Goal: Transaction & Acquisition: Purchase product/service

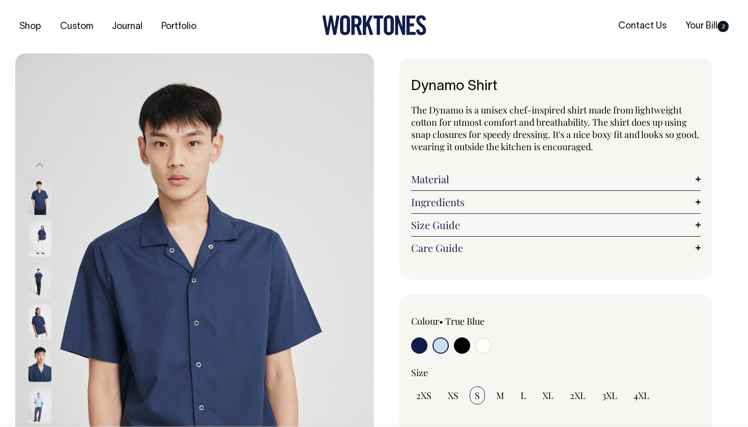
click at [473, 178] on link "Material" at bounding box center [555, 179] width 289 height 12
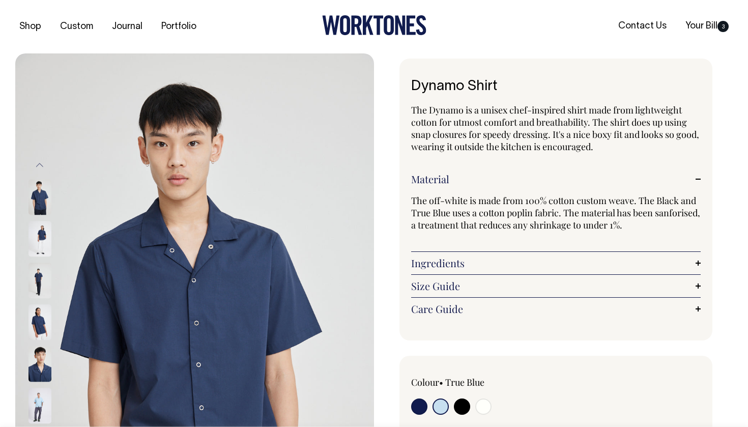
click at [514, 269] on div "Ingredients Unisex 'boxy' fit. Snap closures to button up. Our signature smile …" at bounding box center [555, 263] width 289 height 23
click at [502, 259] on link "Ingredients" at bounding box center [555, 263] width 289 height 12
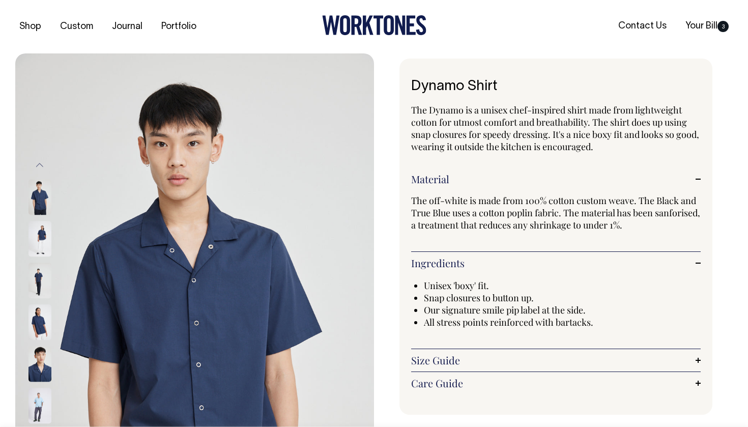
click at [502, 259] on link "Ingredients" at bounding box center [555, 263] width 289 height 12
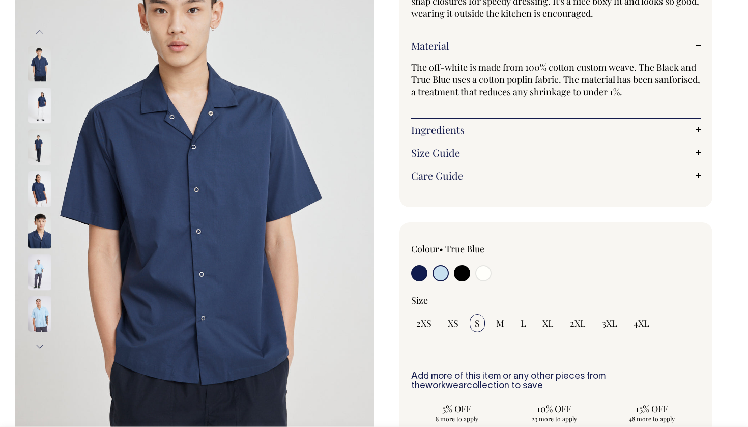
scroll to position [134, 0]
click at [434, 271] on input "radio" at bounding box center [440, 272] width 16 height 16
click at [419, 273] on input "radio" at bounding box center [419, 272] width 16 height 16
radio input "true"
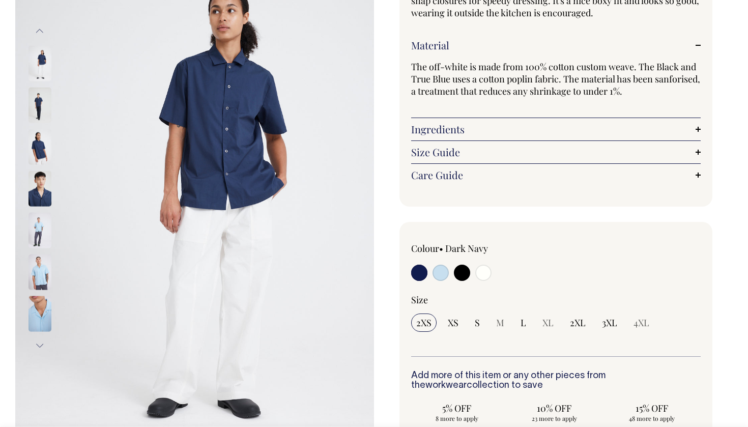
click at [445, 276] on input "radio" at bounding box center [440, 272] width 16 height 16
radio input "true"
select select "True Blue"
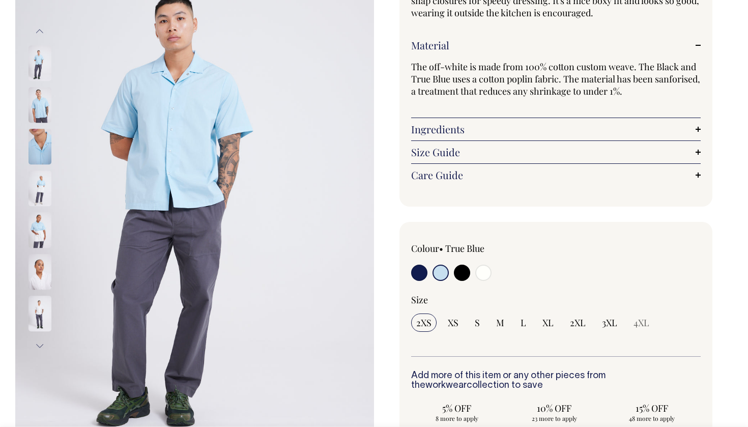
click at [457, 274] on input "radio" at bounding box center [462, 272] width 16 height 16
radio input "true"
select select "Black"
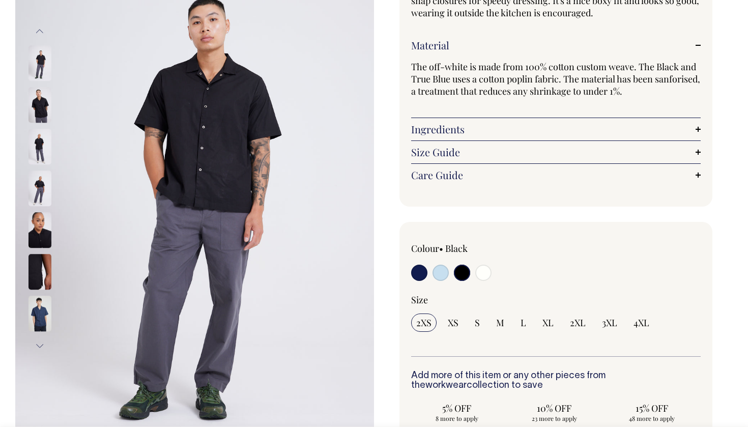
click at [474, 276] on div at bounding box center [469, 273] width 116 height 19
click at [469, 273] on input "radio" at bounding box center [462, 272] width 16 height 16
click at [480, 274] on input "radio" at bounding box center [483, 272] width 16 height 16
radio input "true"
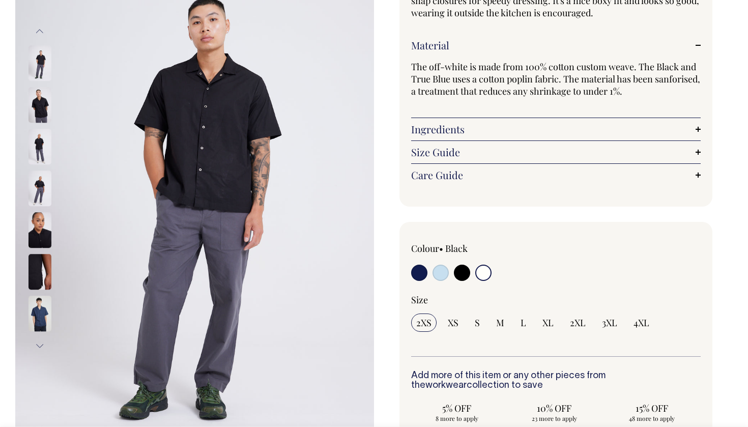
select select "Off-White"
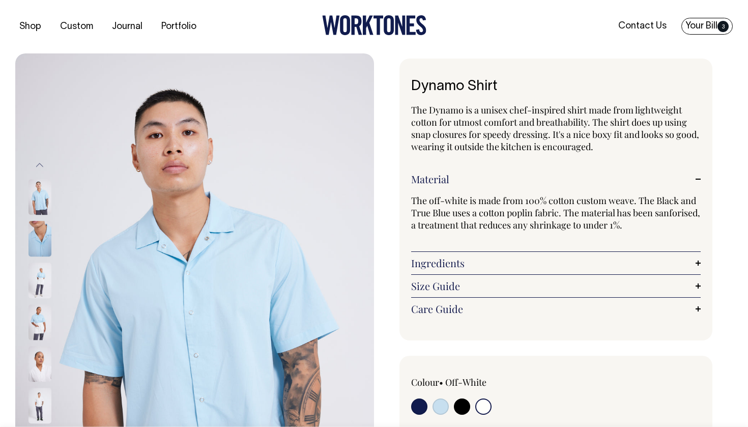
click at [704, 18] on link "Your Bill 3" at bounding box center [706, 26] width 51 height 17
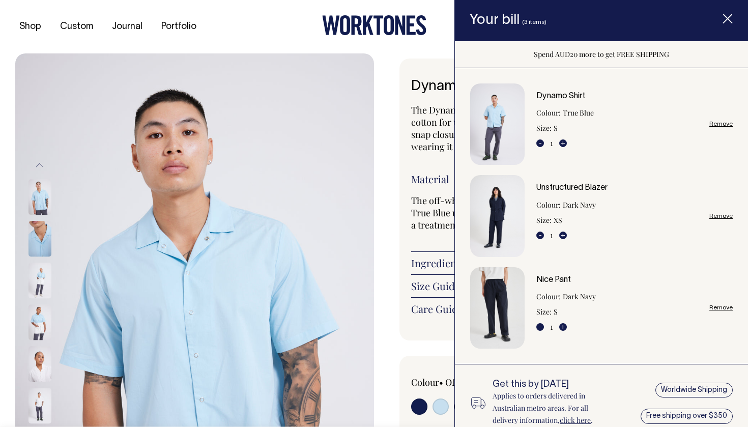
click at [549, 276] on h3 "Nice Pant" at bounding box center [566, 280] width 60 height 9
click at [548, 279] on link "Nice Pant" at bounding box center [553, 279] width 35 height 7
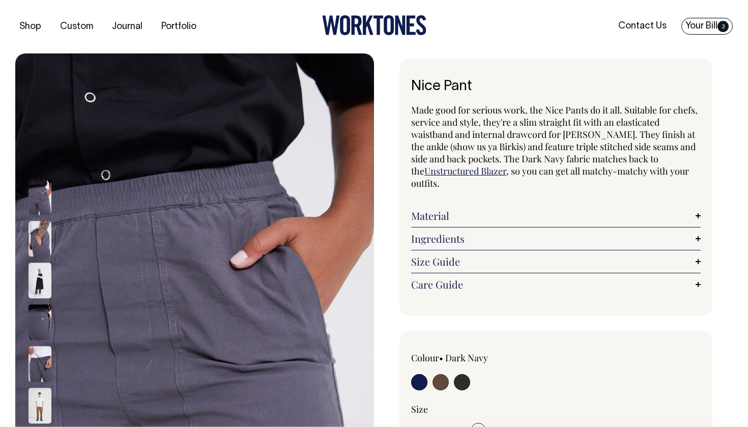
click at [705, 24] on link "Your Bill 3" at bounding box center [706, 26] width 51 height 17
